Goal: Task Accomplishment & Management: Use online tool/utility

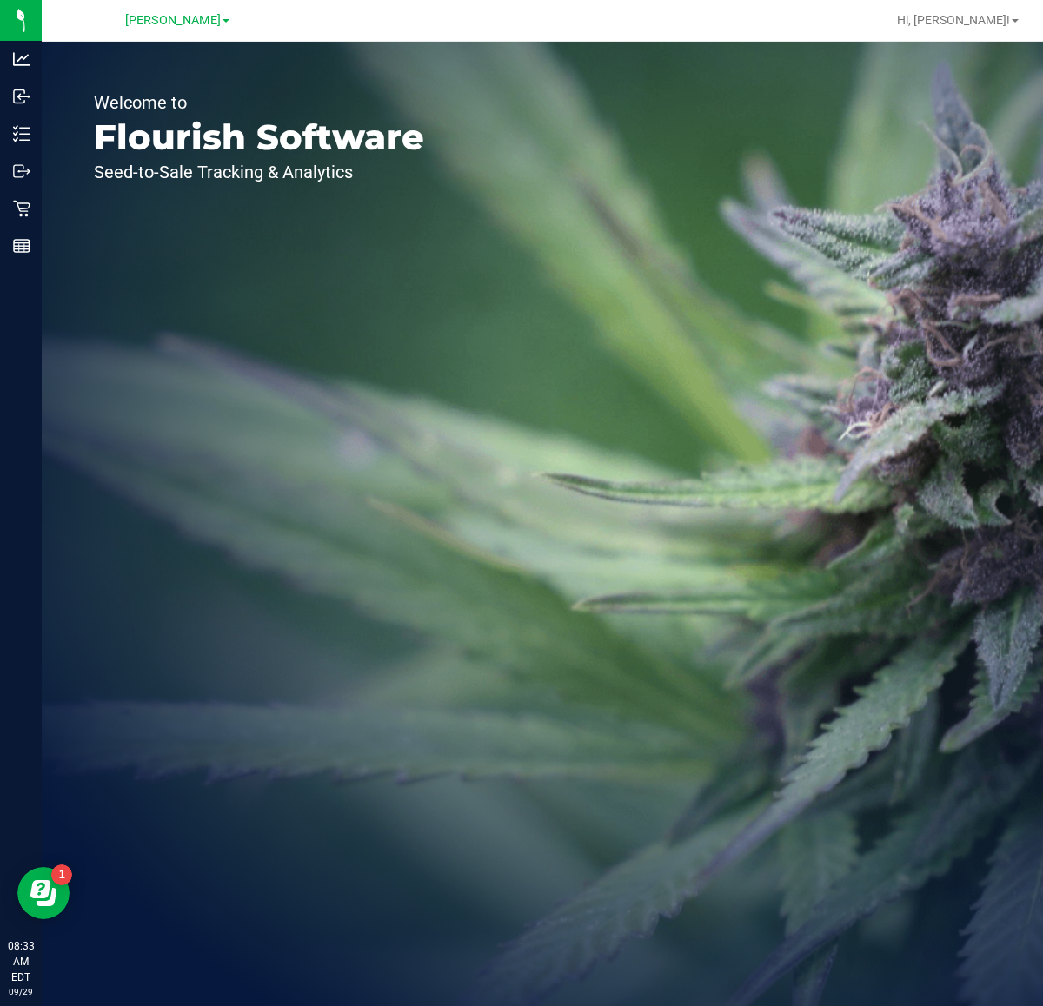
click at [572, 435] on div "Welcome to Flourish Software Seed-to-Sale Tracking & Analytics" at bounding box center [542, 524] width 1001 height 964
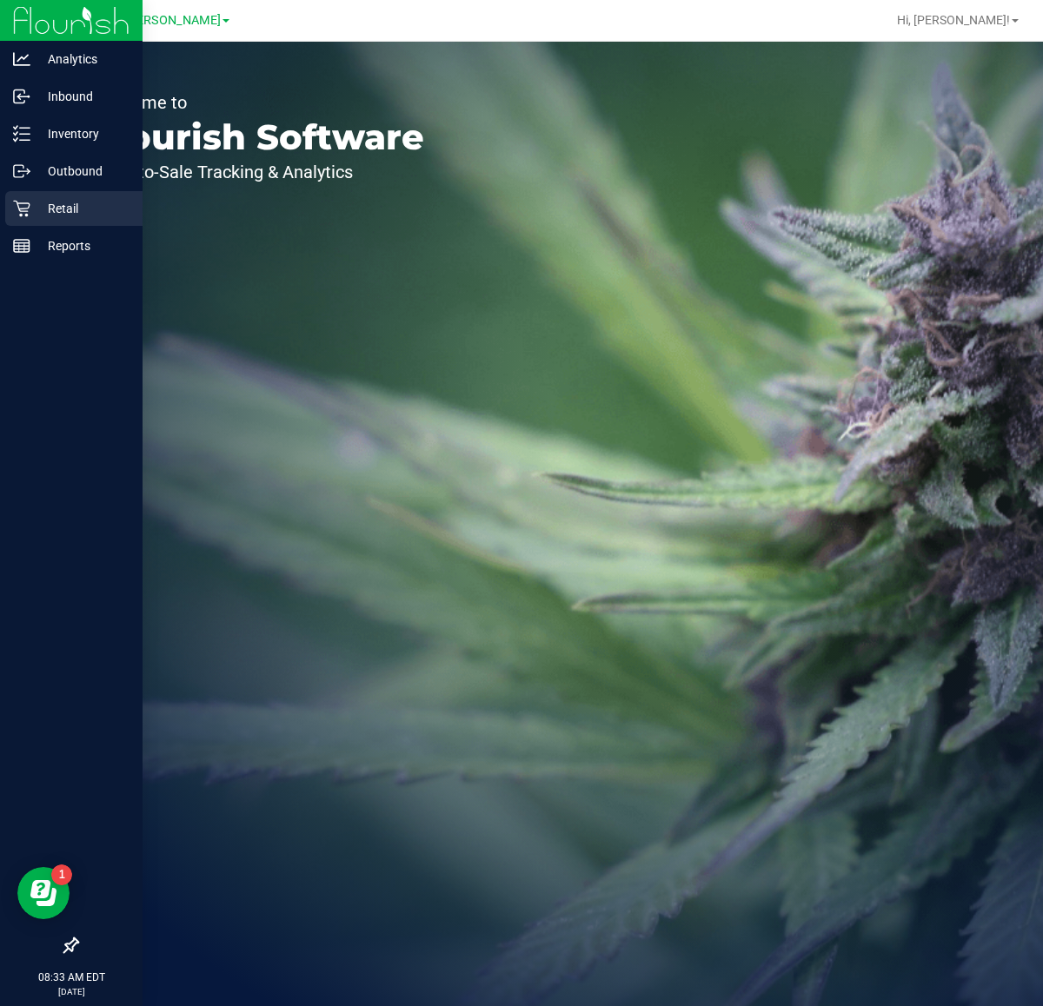
click at [32, 210] on p "Retail" at bounding box center [82, 208] width 104 height 21
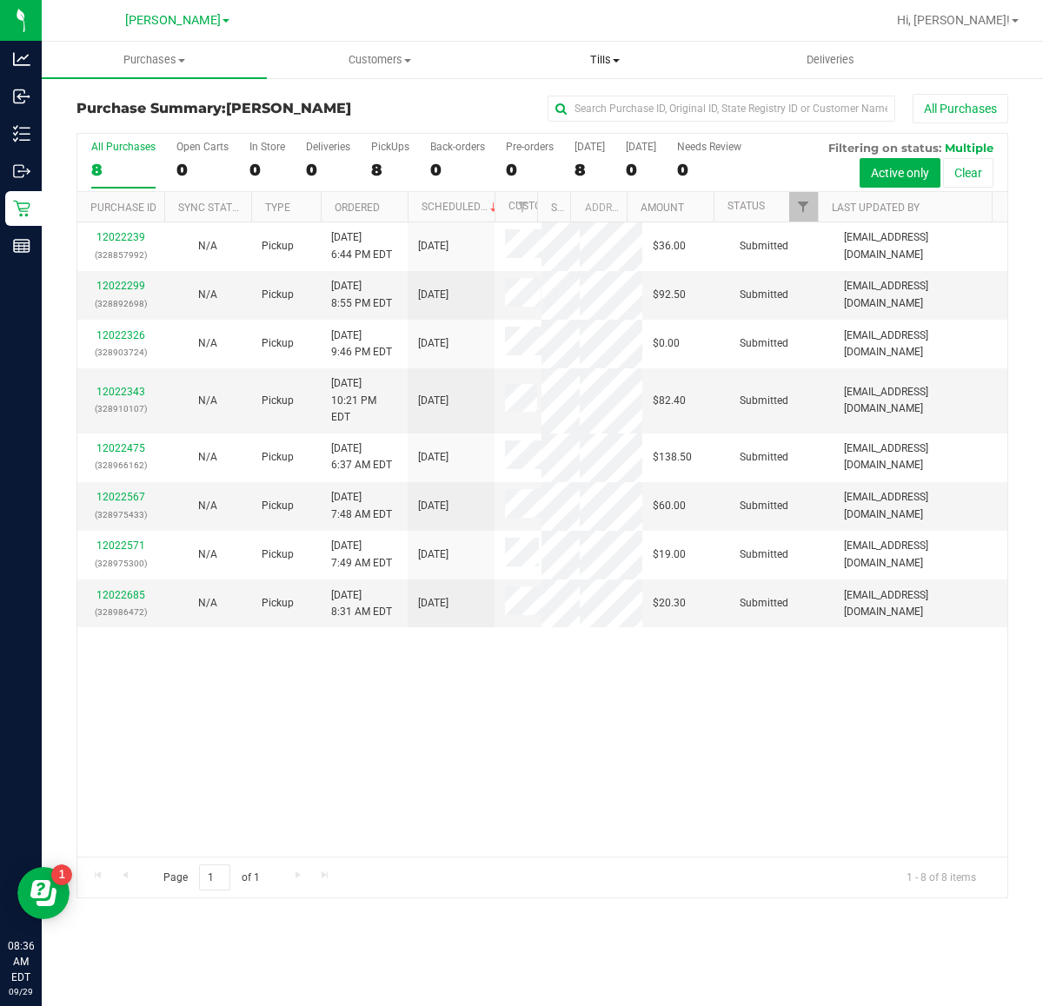
click at [586, 58] on span "Tills" at bounding box center [604, 60] width 223 height 16
click at [580, 110] on span "Manage tills" at bounding box center [550, 104] width 117 height 15
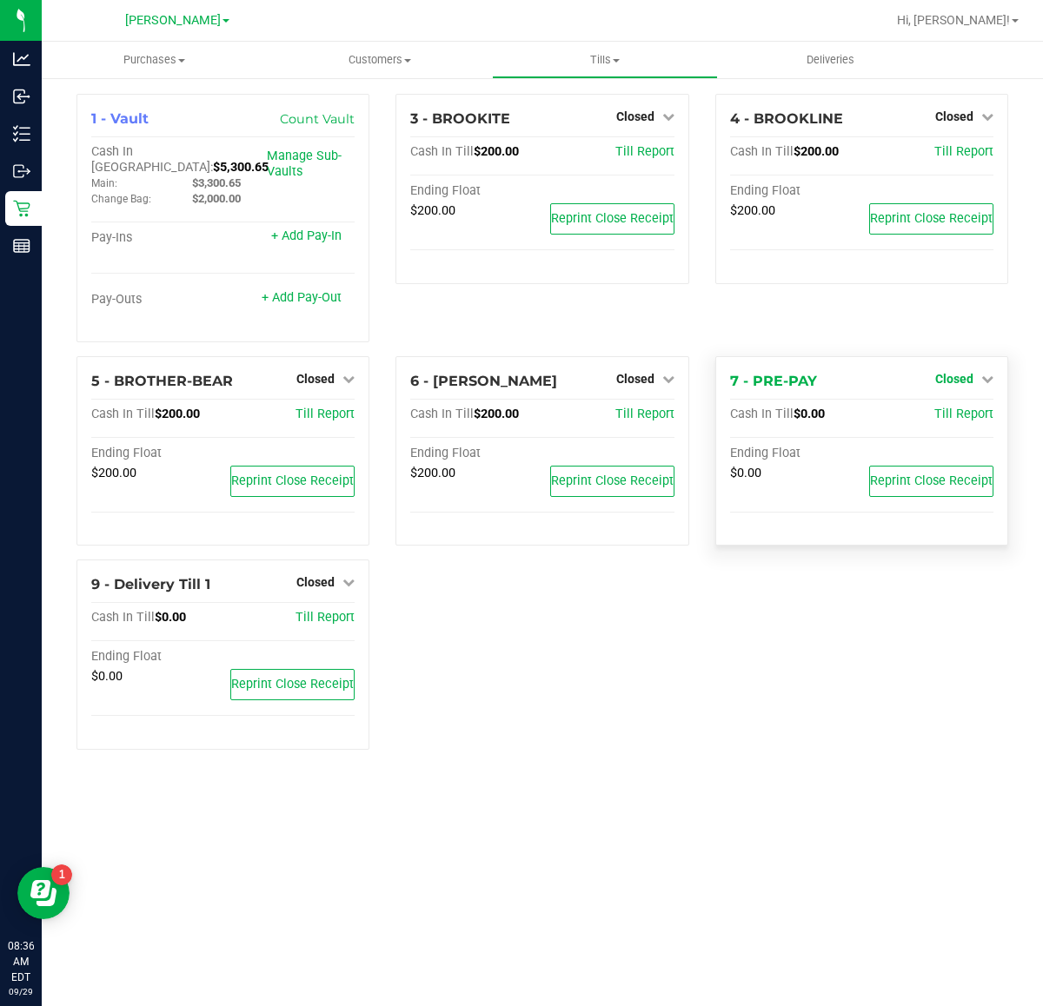
click at [986, 373] on icon at bounding box center [987, 379] width 12 height 12
click at [969, 407] on link "Open Till" at bounding box center [954, 414] width 46 height 14
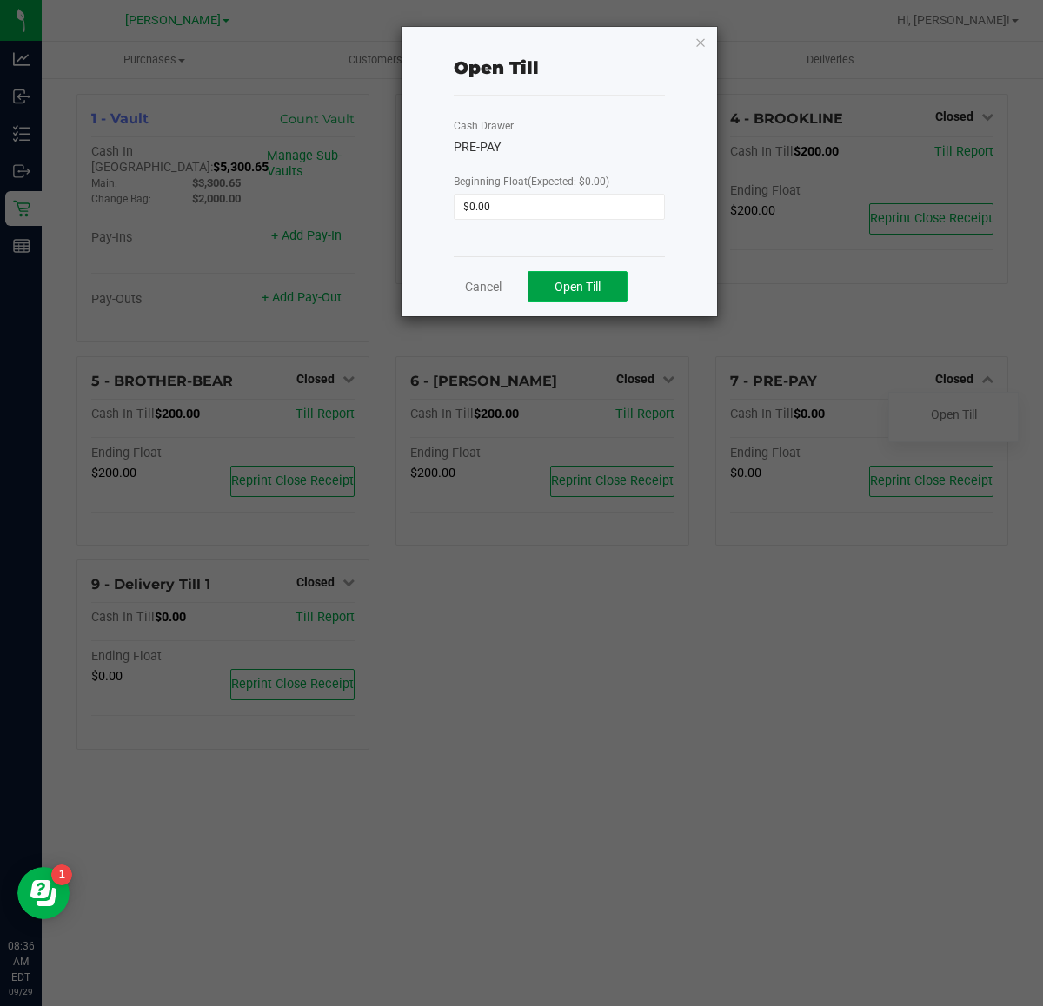
click at [582, 292] on span "Open Till" at bounding box center [577, 287] width 46 height 14
click at [521, 275] on link "Dismiss" at bounding box center [534, 280] width 42 height 18
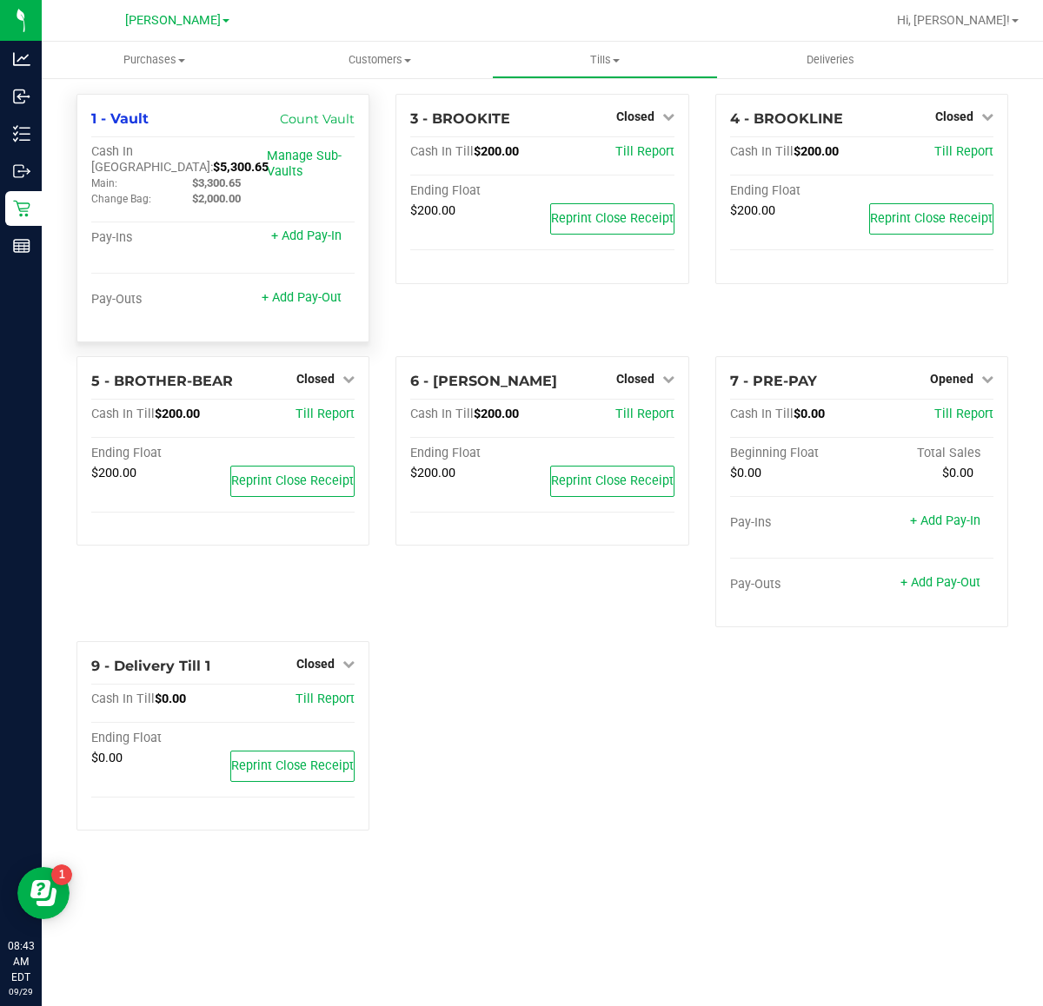
click at [256, 104] on div "1 - Vault Count Vault Cash In Vault: $5,300.65 Main: $3,300.65 Change Bag: $2,0…" at bounding box center [222, 218] width 293 height 248
click at [315, 372] on span "Closed" at bounding box center [315, 379] width 38 height 14
click at [320, 407] on link "Open Till" at bounding box center [315, 414] width 46 height 14
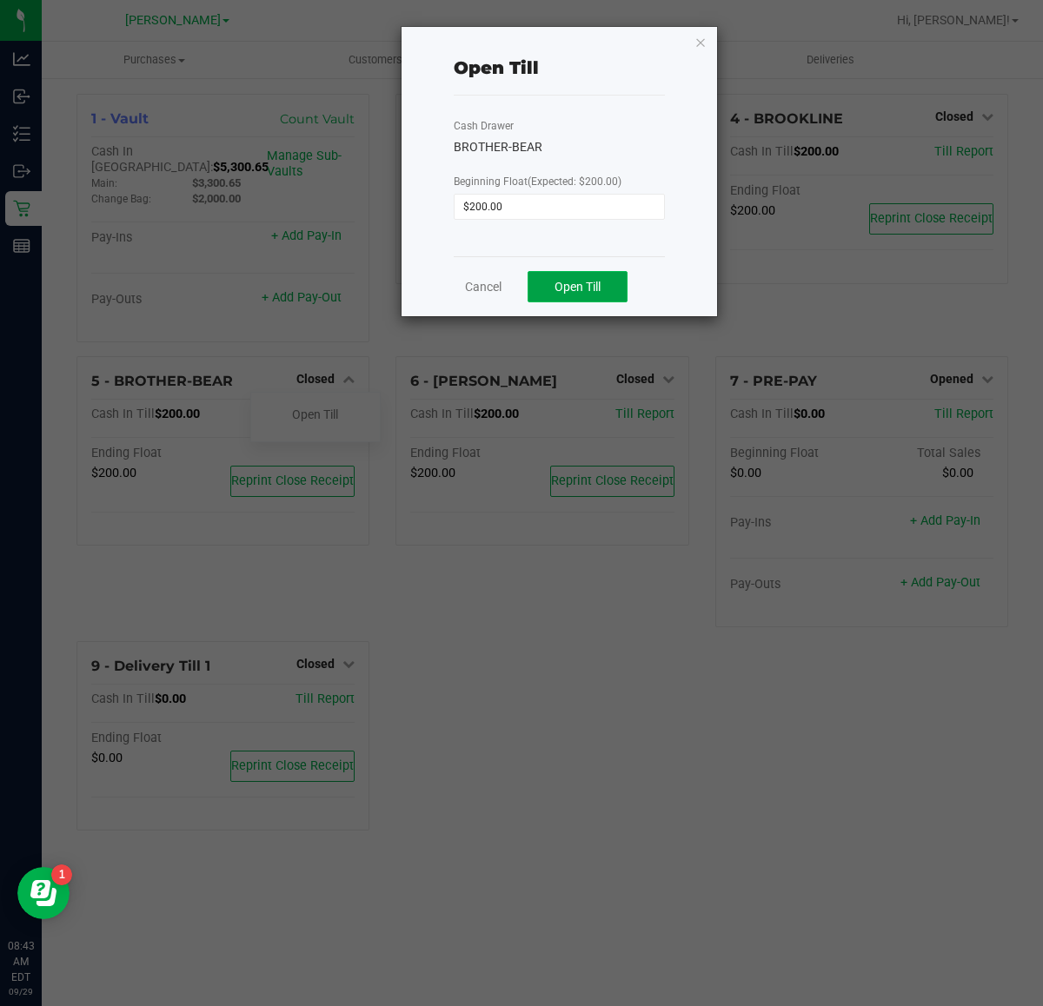
click at [572, 288] on span "Open Till" at bounding box center [577, 287] width 46 height 14
click at [543, 276] on link "Dismiss" at bounding box center [534, 280] width 42 height 18
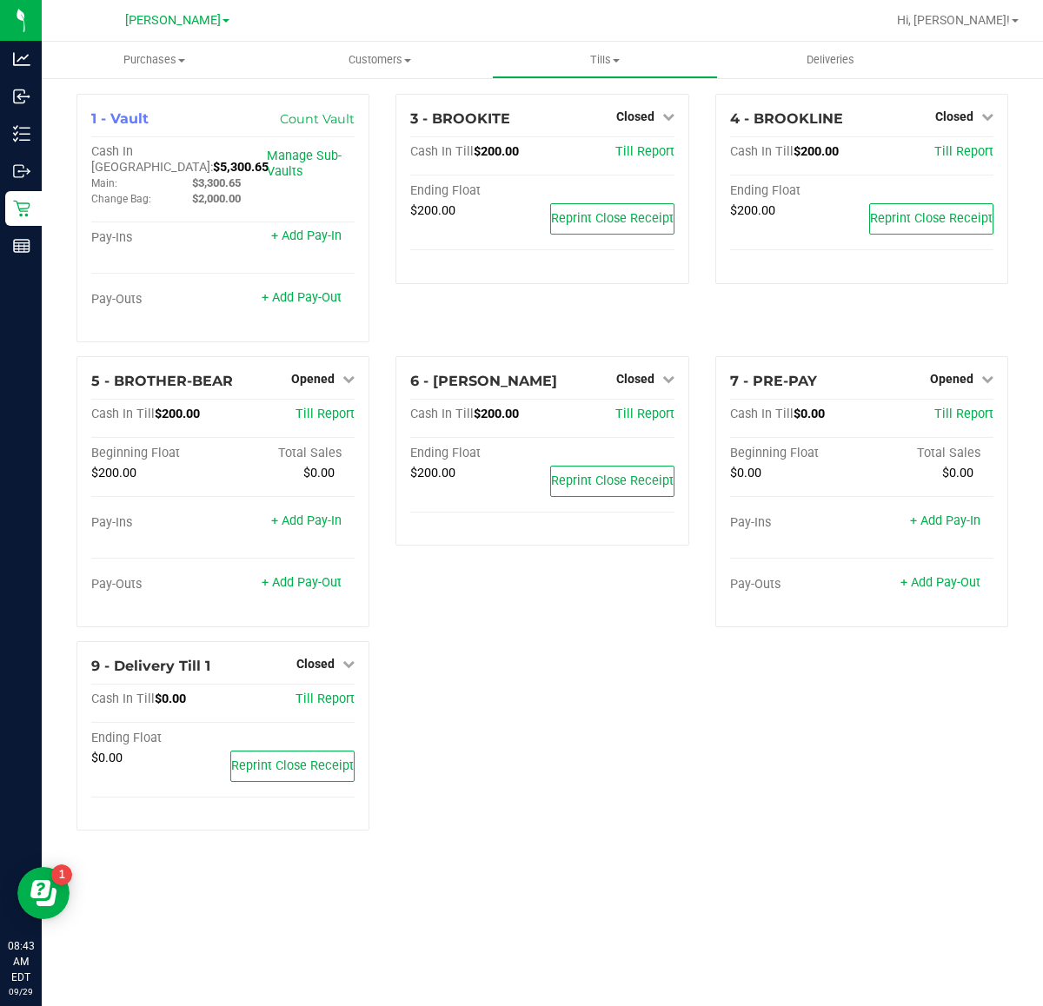
click at [684, 109] on div "3 - BROOKITE Closed Open Till Cash In Till $200.00 Till Report Ending Float $20…" at bounding box center [541, 189] width 293 height 190
click at [633, 109] on span "Closed" at bounding box center [635, 116] width 38 height 14
click at [622, 160] on link "Open Till" at bounding box center [635, 153] width 46 height 14
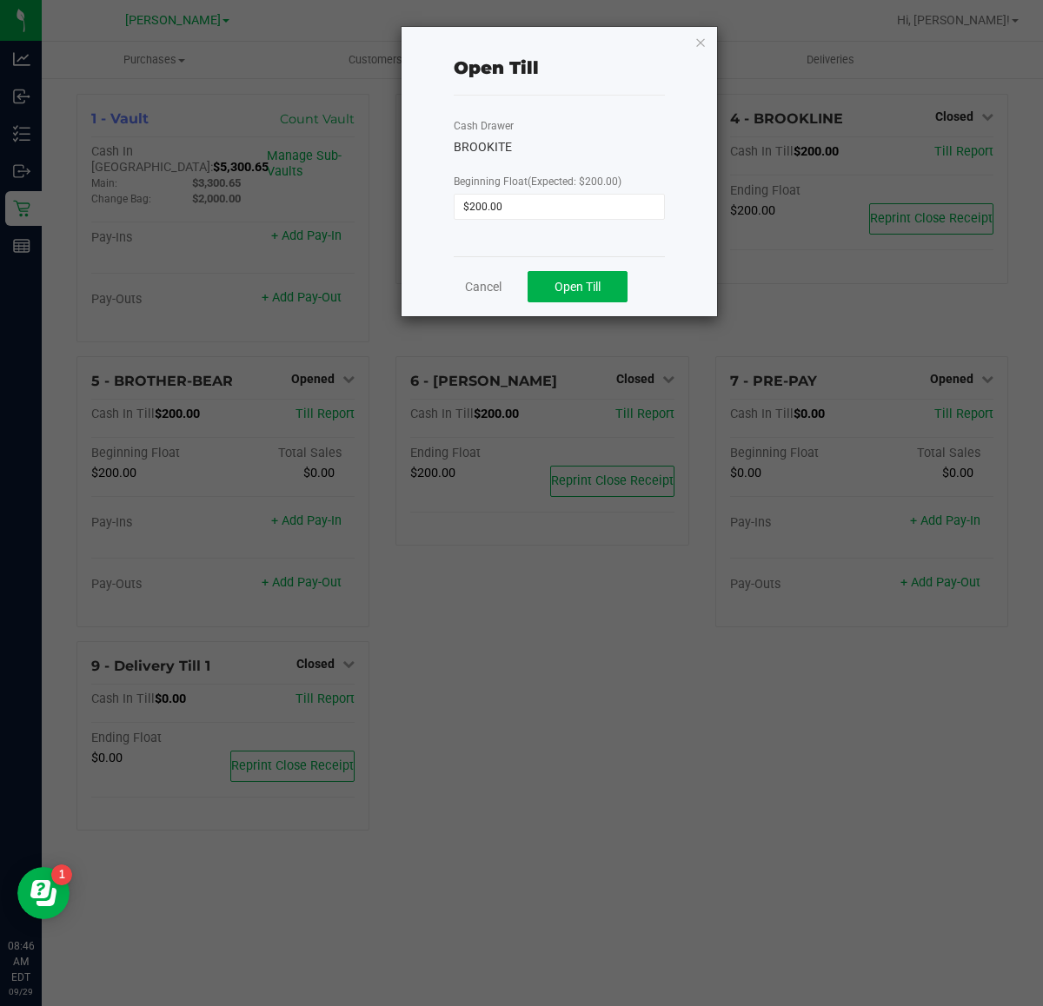
click at [592, 114] on div "Cash Drawer BROOKITE Beginning Float (Expected: $200.00) $200.00" at bounding box center [559, 176] width 211 height 161
click at [588, 289] on span "Open Till" at bounding box center [577, 287] width 46 height 14
click at [534, 275] on link "Dismiss" at bounding box center [534, 280] width 42 height 18
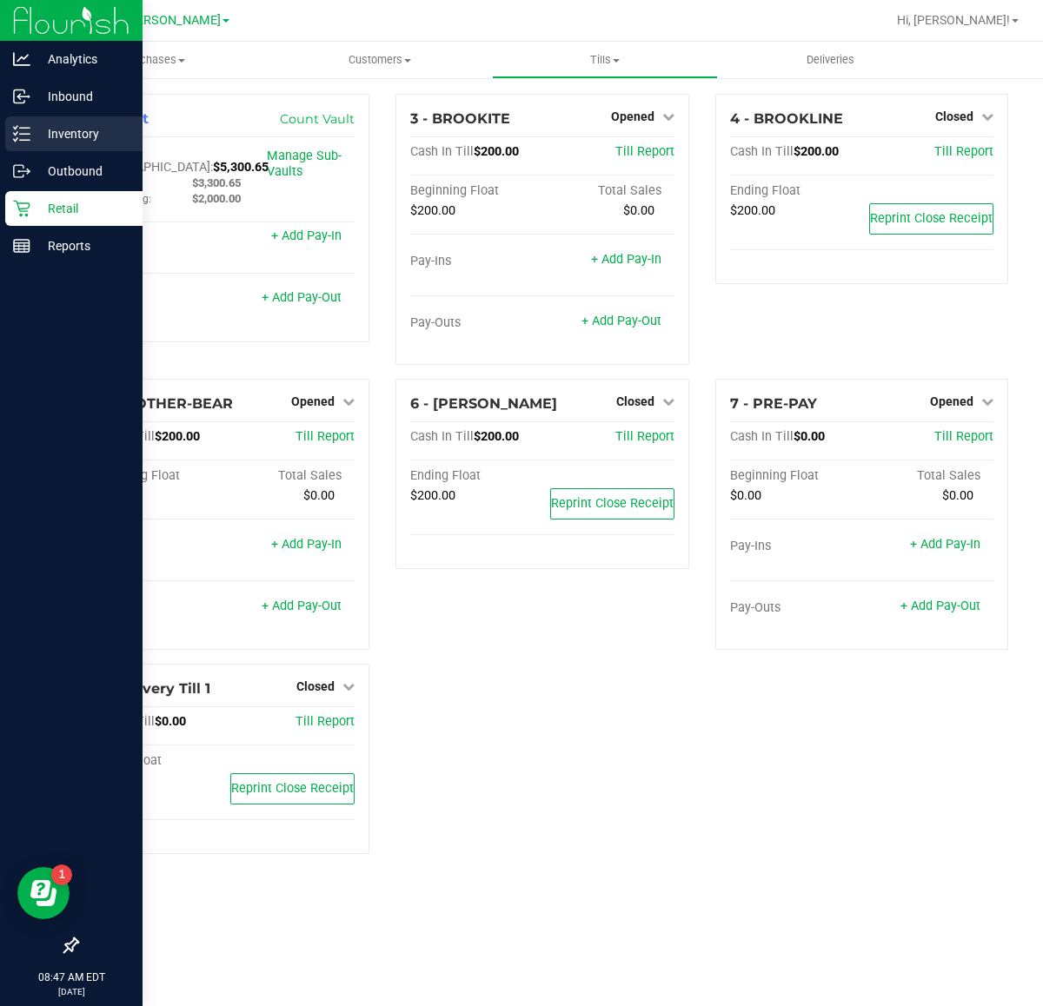
click at [65, 122] on div "Inventory" at bounding box center [73, 133] width 137 height 35
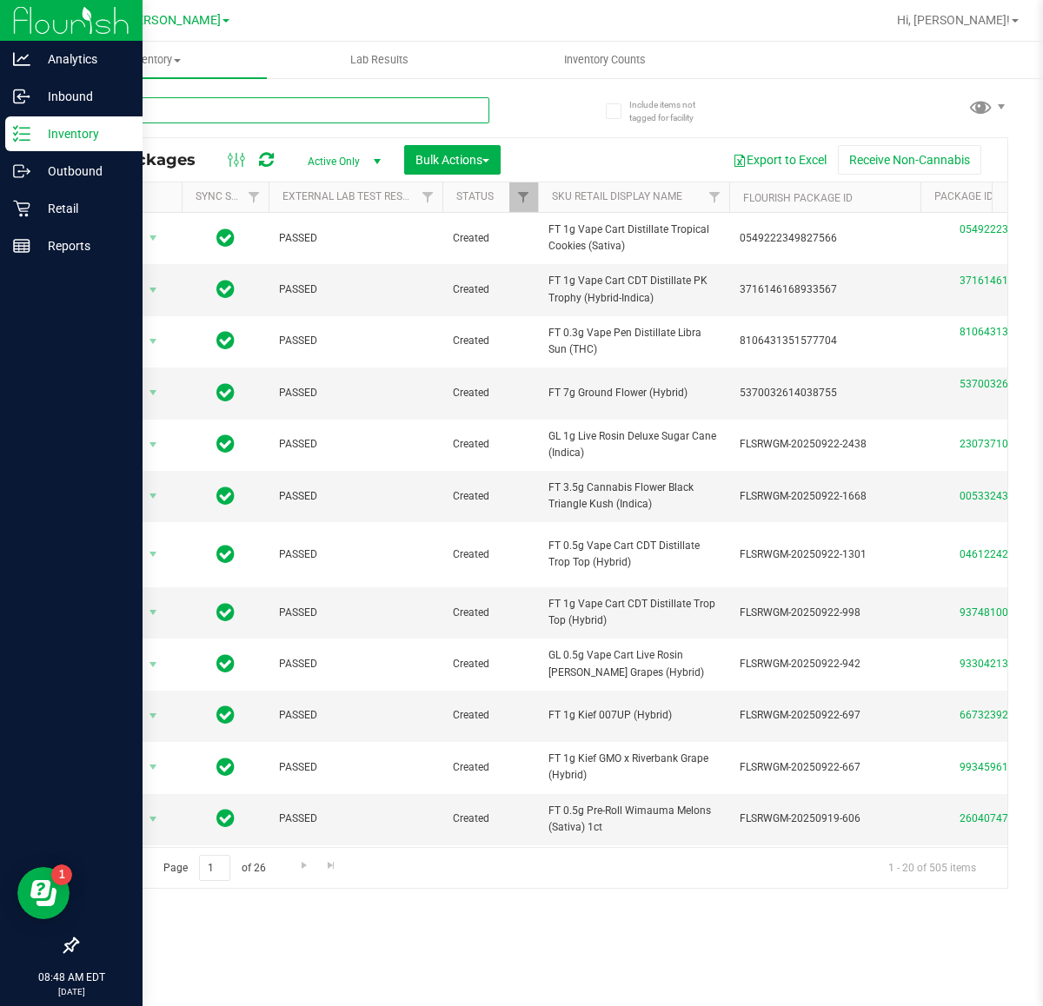
click at [332, 110] on input "text" at bounding box center [282, 110] width 413 height 26
click at [209, 117] on input "text" at bounding box center [282, 110] width 413 height 26
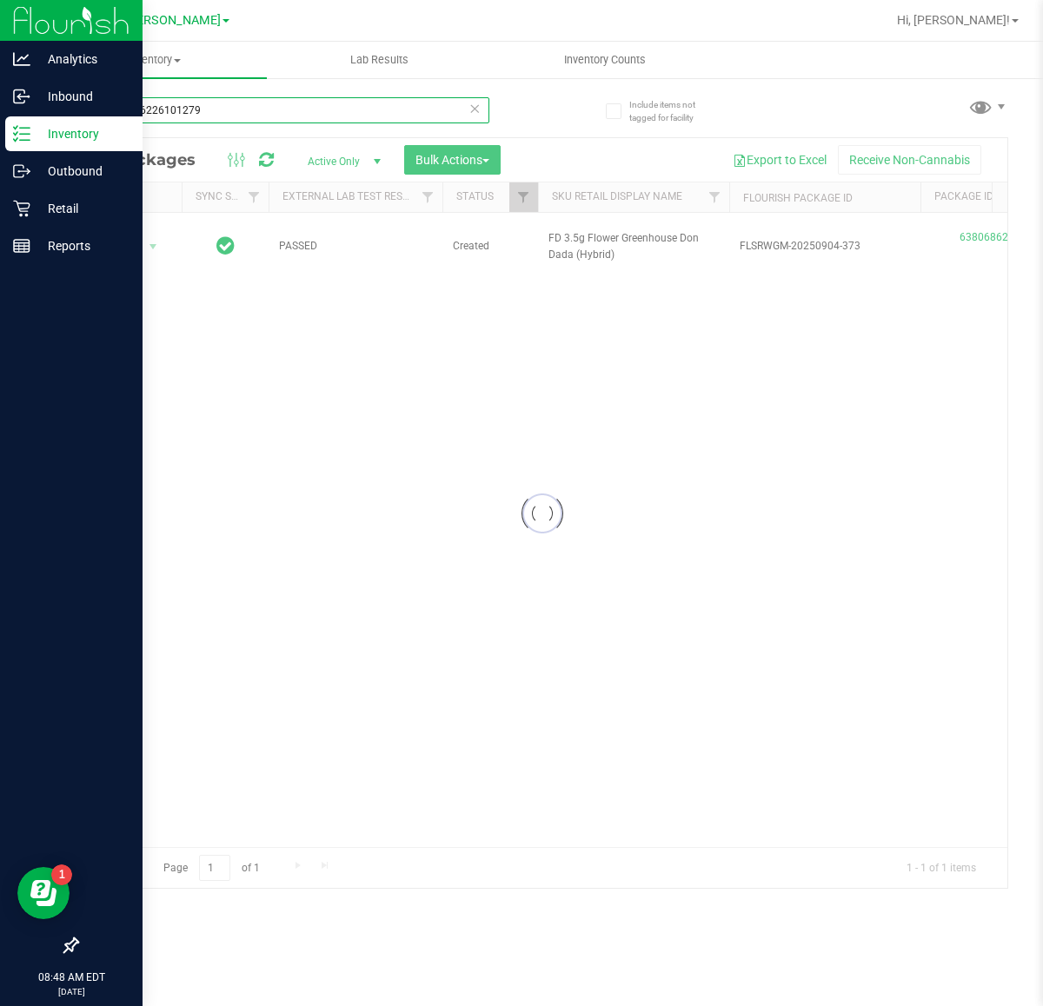
type input "6380686226101279"
click at [141, 239] on div at bounding box center [542, 513] width 930 height 751
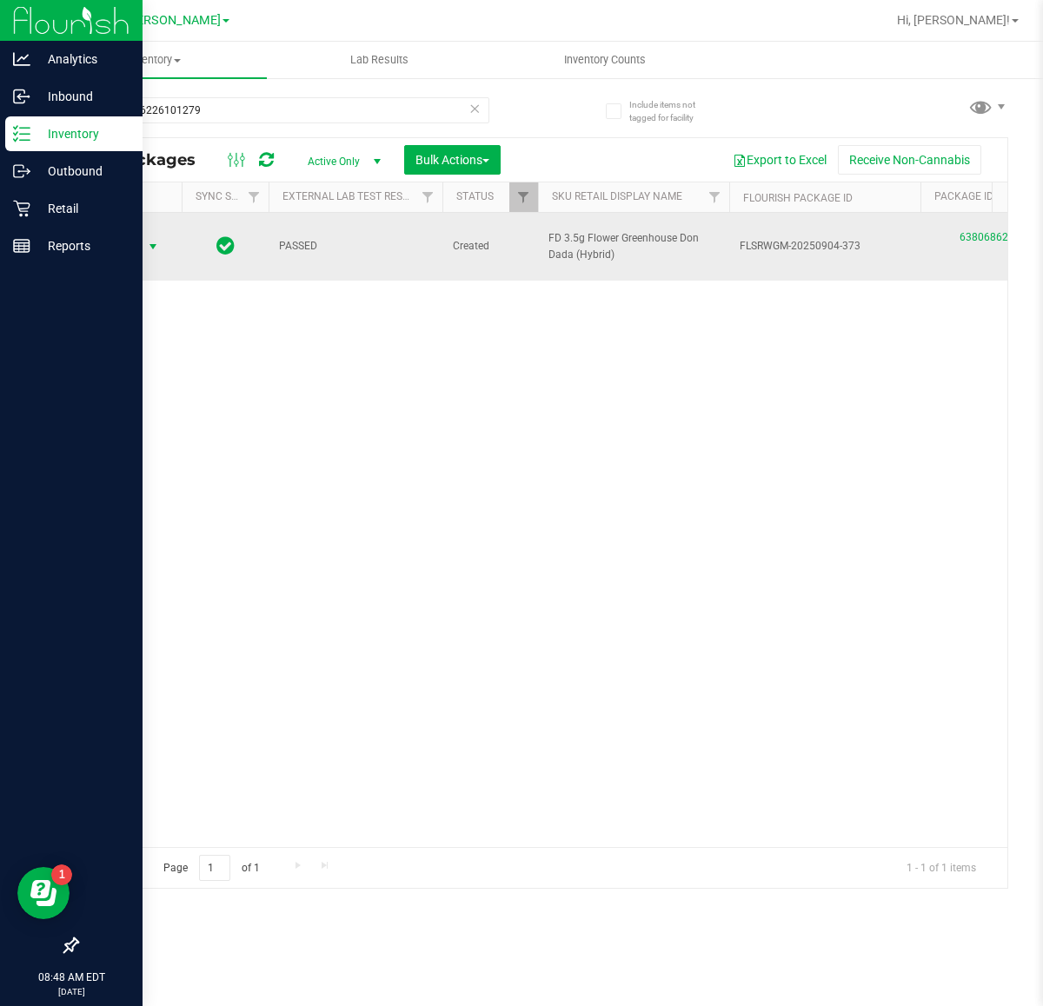
click at [142, 235] on span "select" at bounding box center [153, 247] width 22 height 24
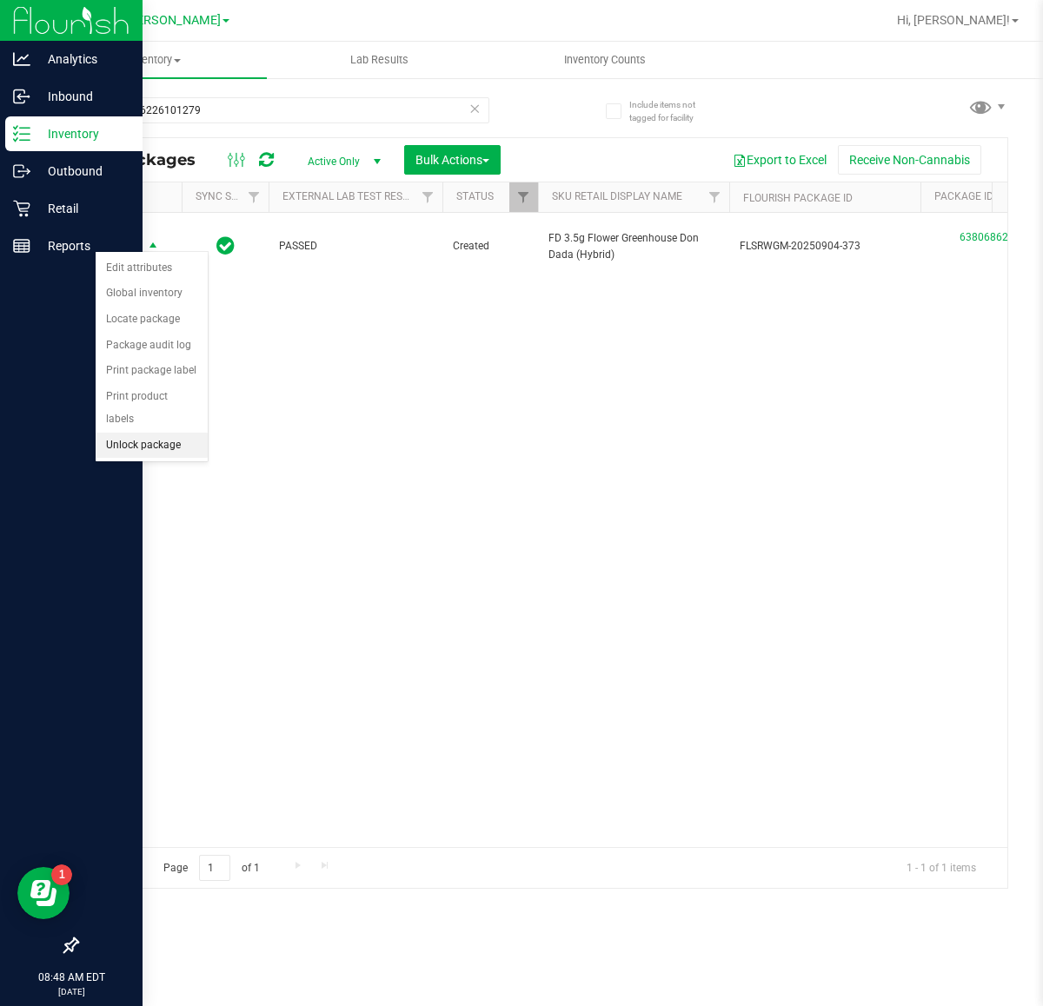
click at [144, 433] on li "Unlock package" at bounding box center [152, 446] width 112 height 26
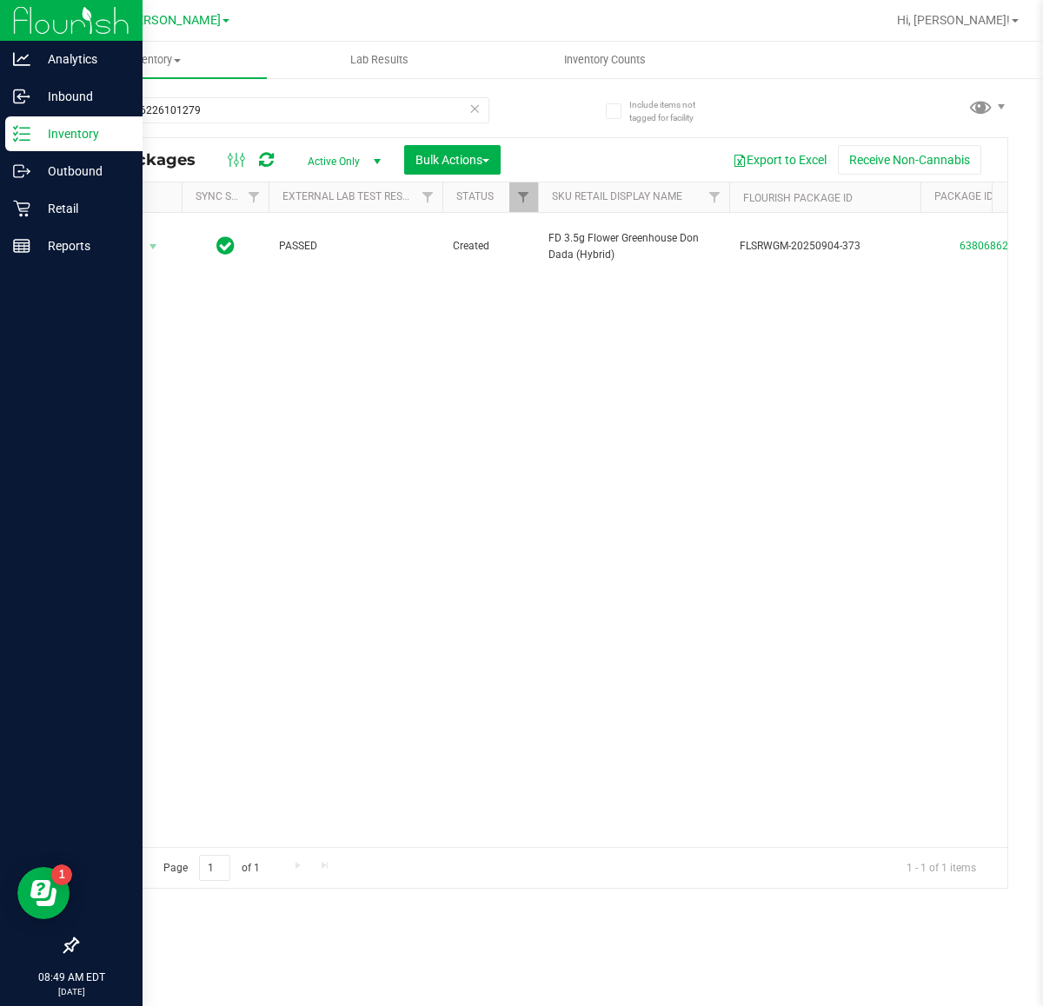
drag, startPoint x: 407, startPoint y: 16, endPoint x: 388, endPoint y: 16, distance: 19.1
click at [407, 16] on div at bounding box center [598, 20] width 574 height 34
drag, startPoint x: 57, startPoint y: 204, endPoint x: 94, endPoint y: 194, distance: 38.0
click at [57, 205] on p "Retail" at bounding box center [82, 208] width 104 height 21
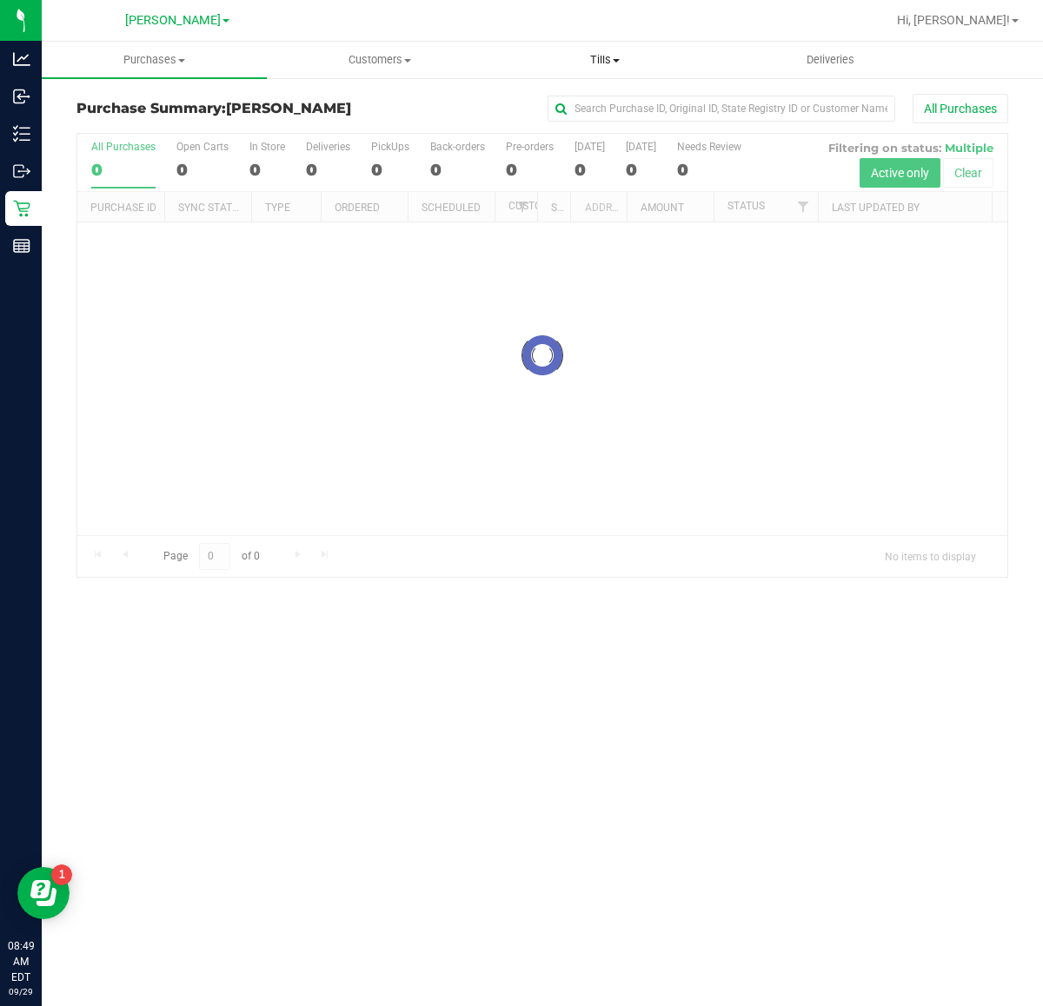
click at [609, 63] on span "Tills" at bounding box center [604, 60] width 223 height 16
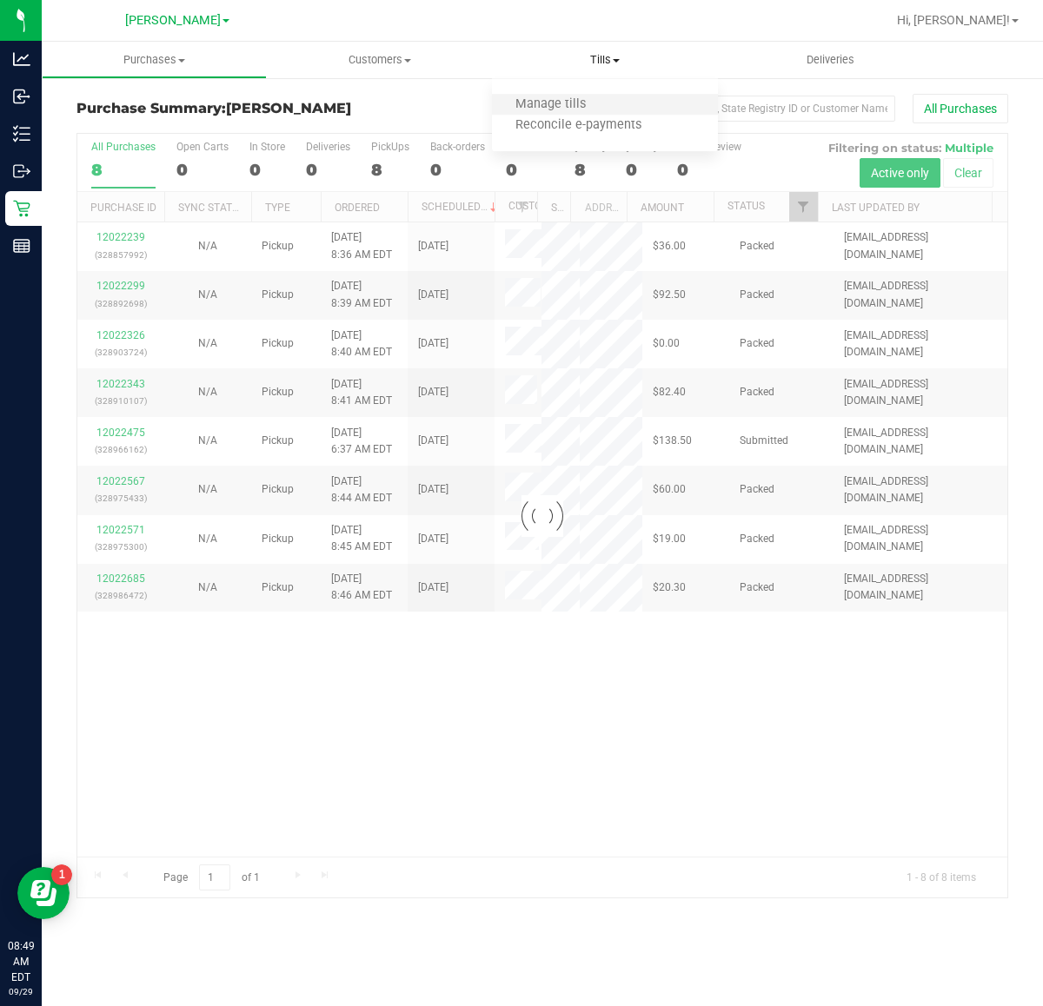
click at [614, 98] on li "Manage tills" at bounding box center [604, 105] width 225 height 21
